Goal: Find specific page/section

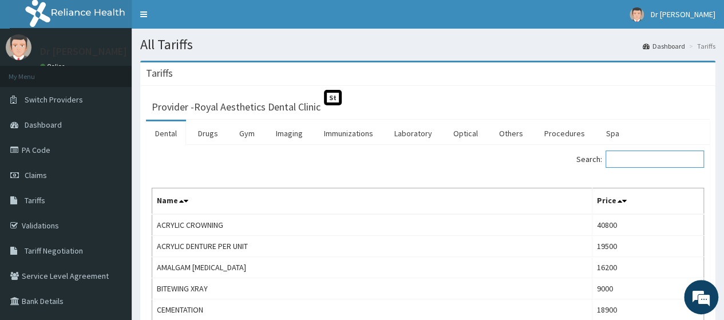
click at [670, 159] on input "Search:" at bounding box center [655, 159] width 98 height 17
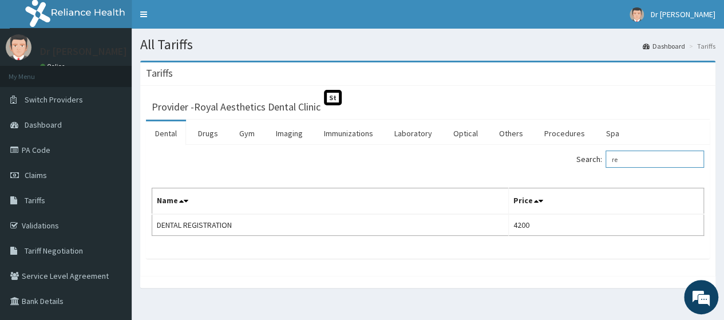
type input "r"
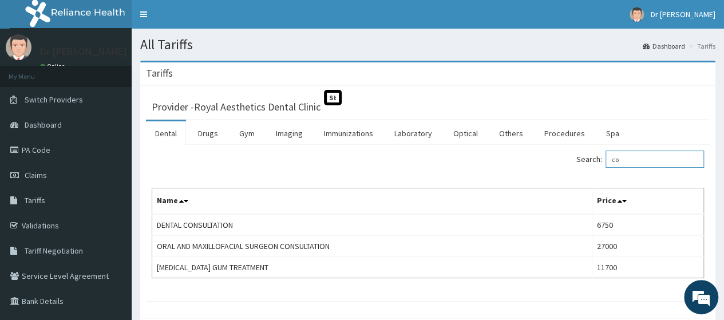
type input "c"
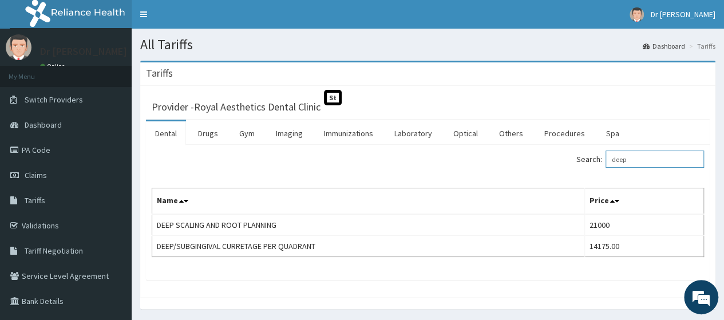
click at [645, 154] on input "deep" at bounding box center [655, 159] width 98 height 17
type input "d"
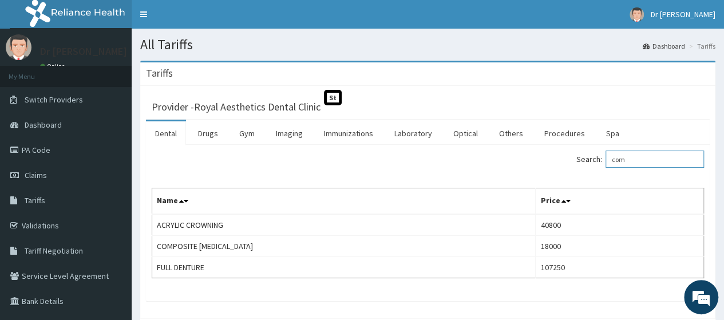
type input "com"
